Goal: Find contact information: Find contact information

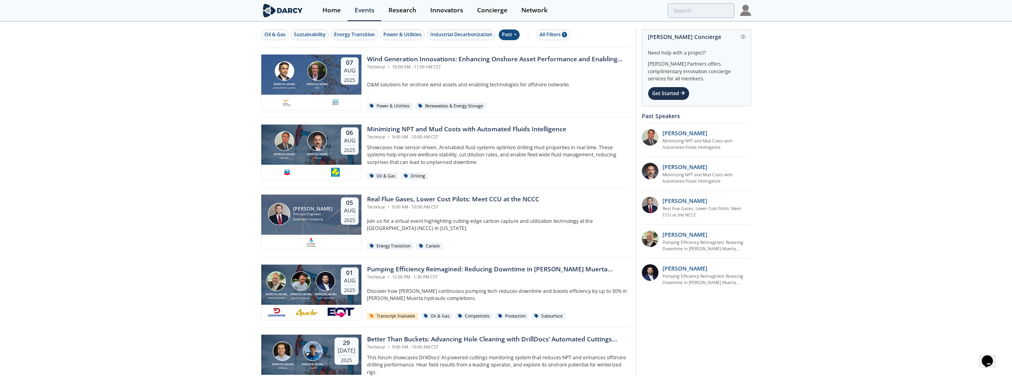
click at [516, 33] on icon at bounding box center [514, 34] width 3 height 5
click at [522, 50] on div "Upcoming" at bounding box center [525, 48] width 49 height 13
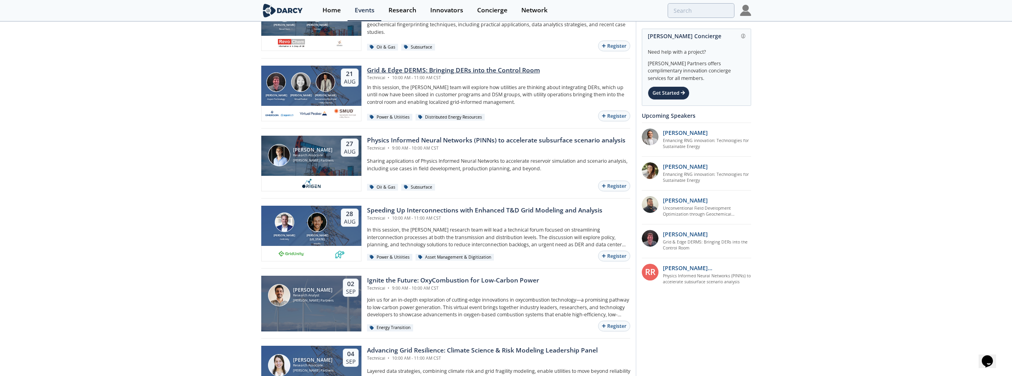
scroll to position [358, 0]
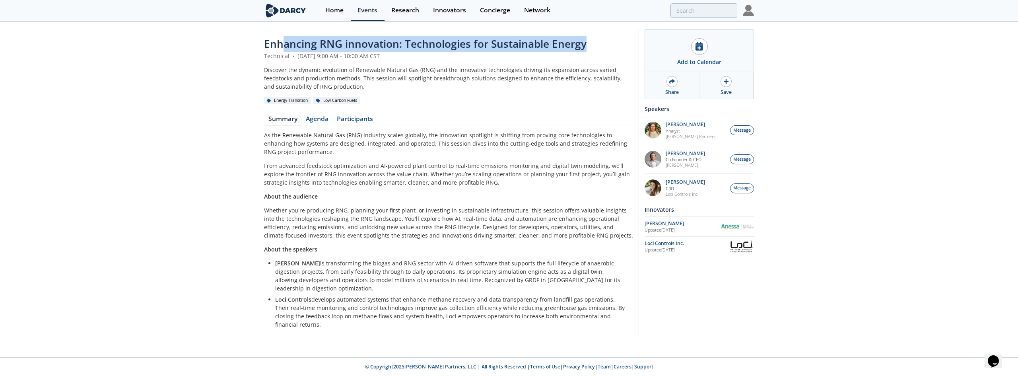
drag, startPoint x: 601, startPoint y: 45, endPoint x: 283, endPoint y: 44, distance: 318.8
click at [283, 44] on div "Enhancing RNG innovation: Technologies for Sustainable Energy" at bounding box center [448, 44] width 369 height 16
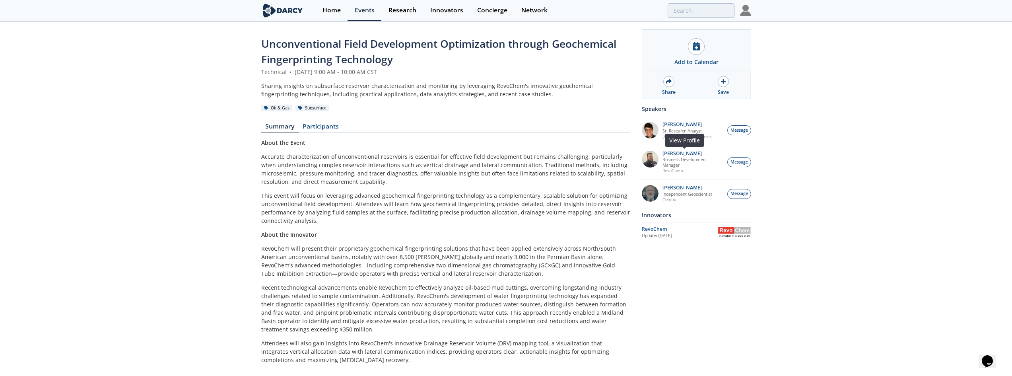
click at [653, 160] on img at bounding box center [650, 159] width 17 height 17
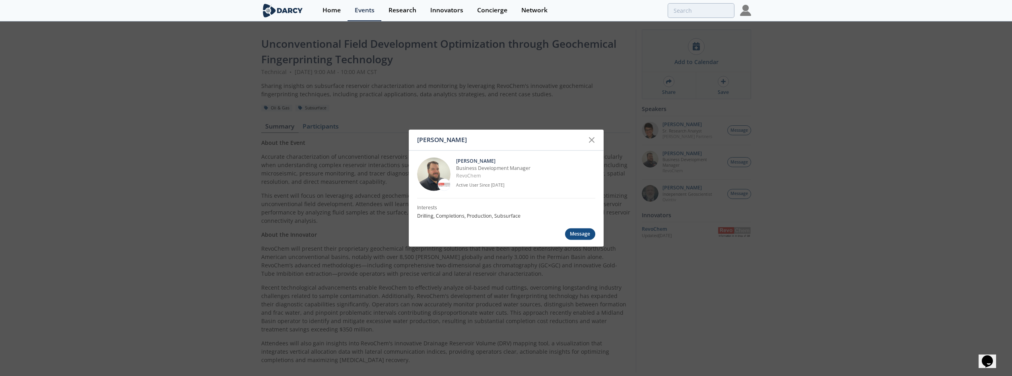
click at [699, 194] on div "[PERSON_NAME] [PERSON_NAME] Business Development Manager RevoChem Active User S…" at bounding box center [506, 188] width 1012 height 376
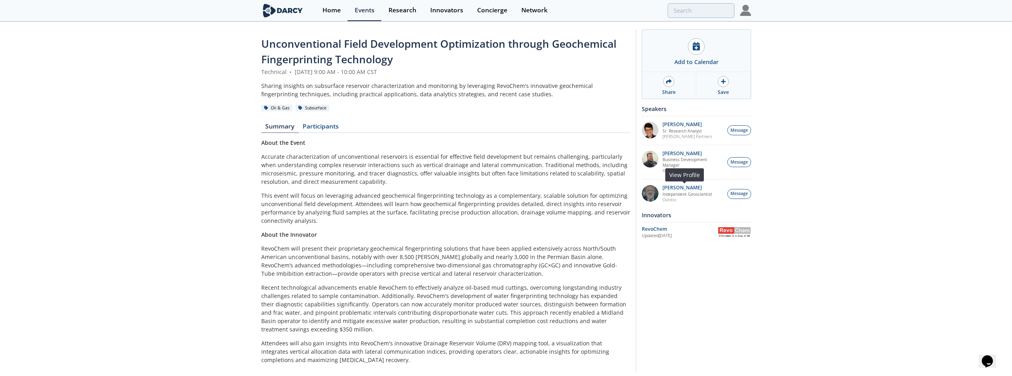
click at [652, 192] on img at bounding box center [650, 193] width 17 height 17
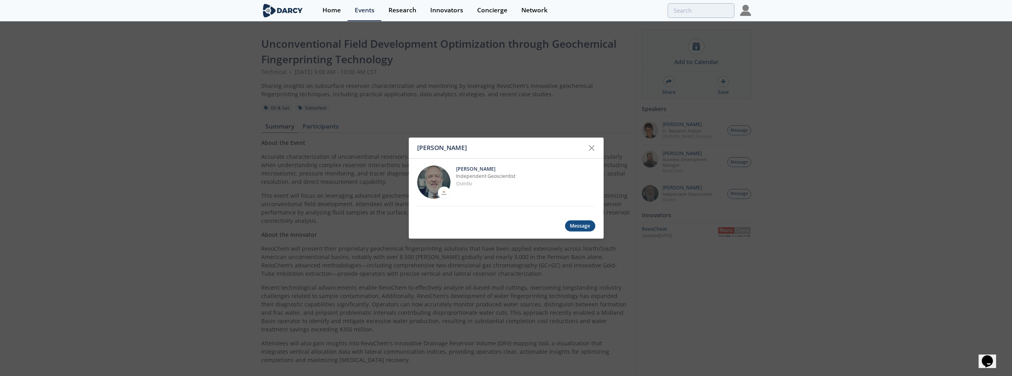
click at [45, 131] on div "[PERSON_NAME] [PERSON_NAME] Independent Geoscientist [GEOGRAPHIC_DATA] Message" at bounding box center [506, 188] width 1012 height 376
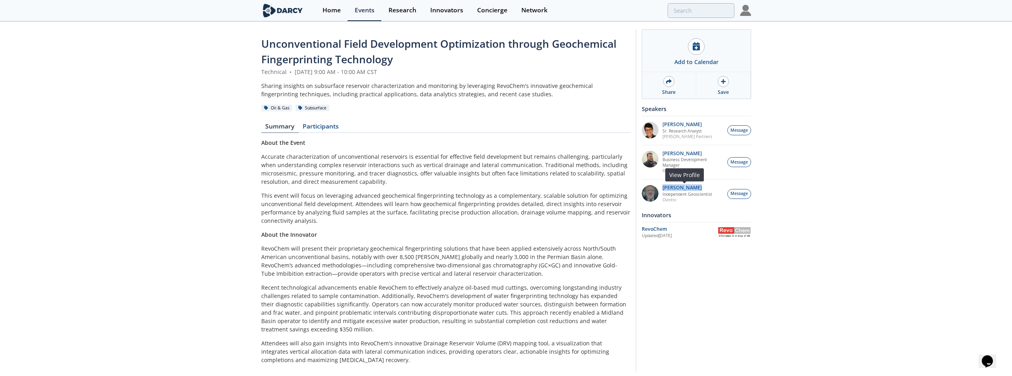
drag, startPoint x: 695, startPoint y: 185, endPoint x: 661, endPoint y: 185, distance: 33.8
click at [661, 185] on div "[PERSON_NAME] Independent Geoscientist [GEOGRAPHIC_DATA]" at bounding box center [692, 193] width 69 height 17
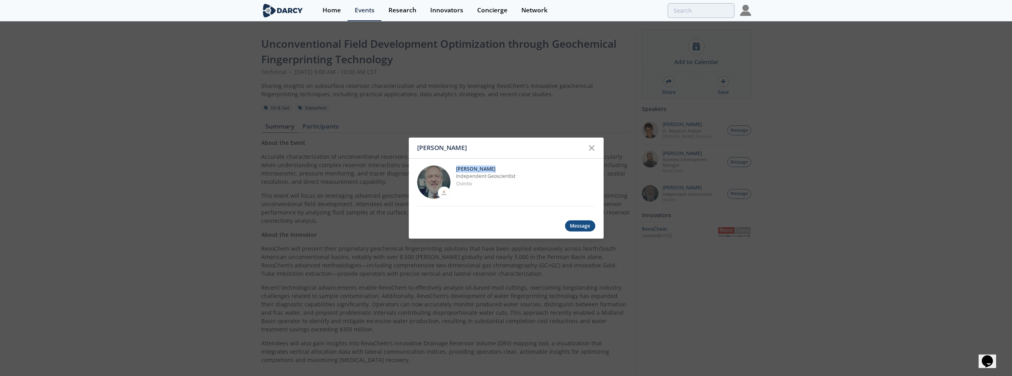
drag, startPoint x: 500, startPoint y: 168, endPoint x: 454, endPoint y: 167, distance: 45.3
click at [454, 167] on div "[PERSON_NAME] Independent Geoscientist [GEOGRAPHIC_DATA]" at bounding box center [506, 182] width 178 height 48
copy p "[PERSON_NAME]"
